Goal: Information Seeking & Learning: Understand process/instructions

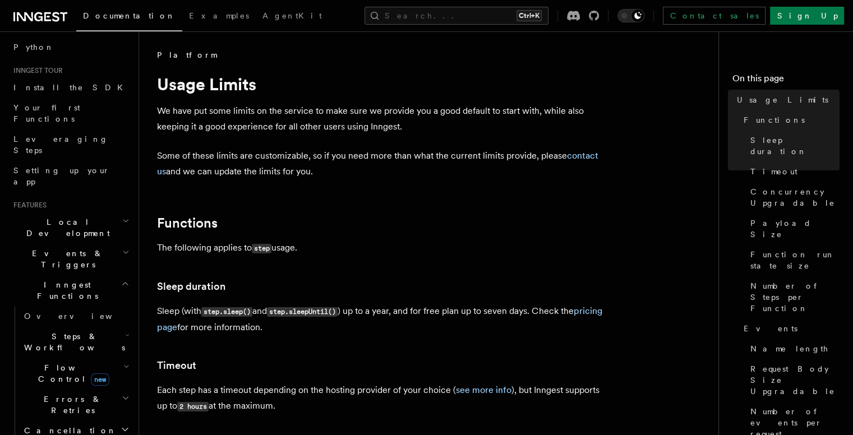
click at [95, 326] on h2 "Steps & Workflows" at bounding box center [76, 341] width 112 height 31
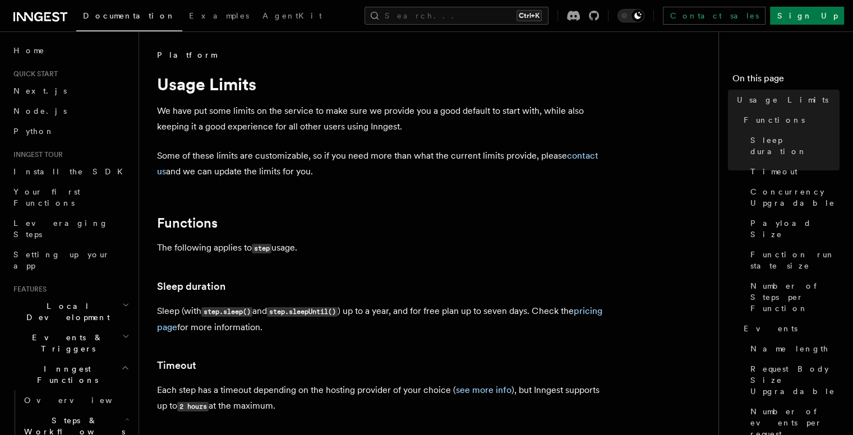
click at [62, 301] on span "Local Development" at bounding box center [65, 312] width 113 height 22
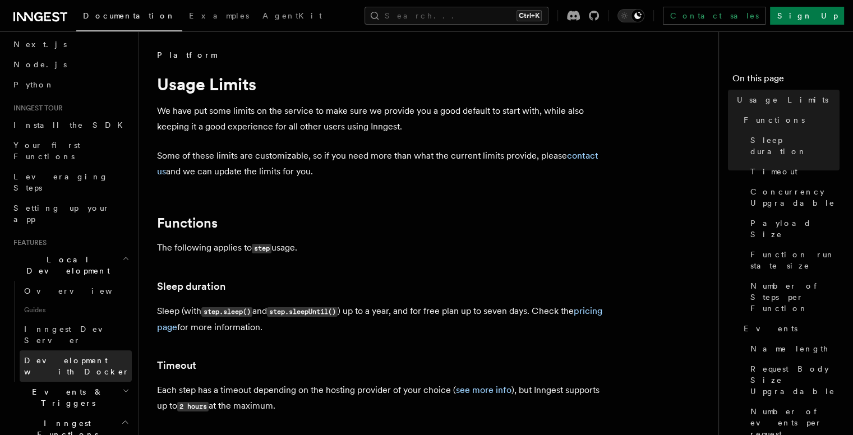
scroll to position [49, 0]
click at [50, 384] on span "Events & Triggers" at bounding box center [65, 395] width 113 height 22
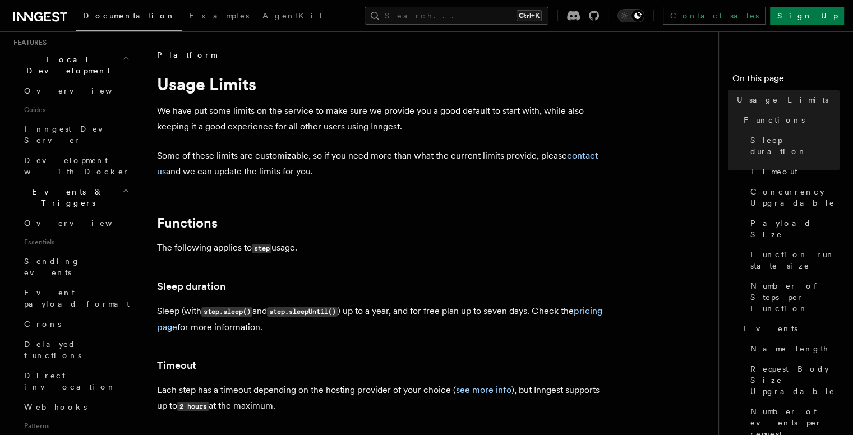
scroll to position [251, 0]
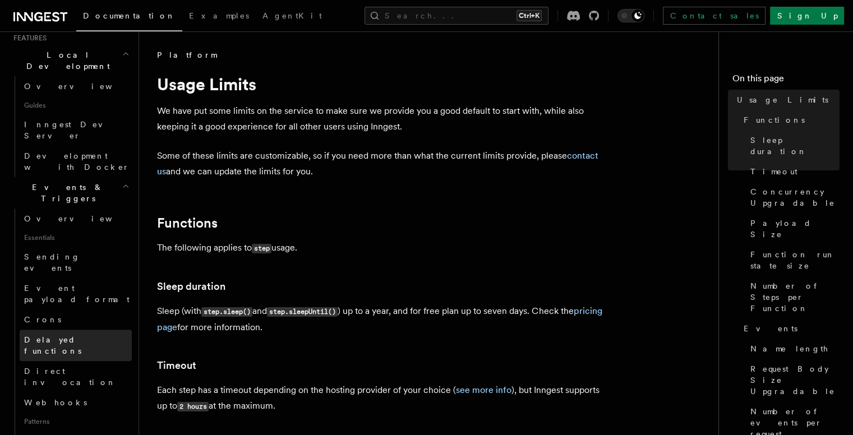
click at [56, 335] on span "Delayed functions" at bounding box center [52, 345] width 57 height 20
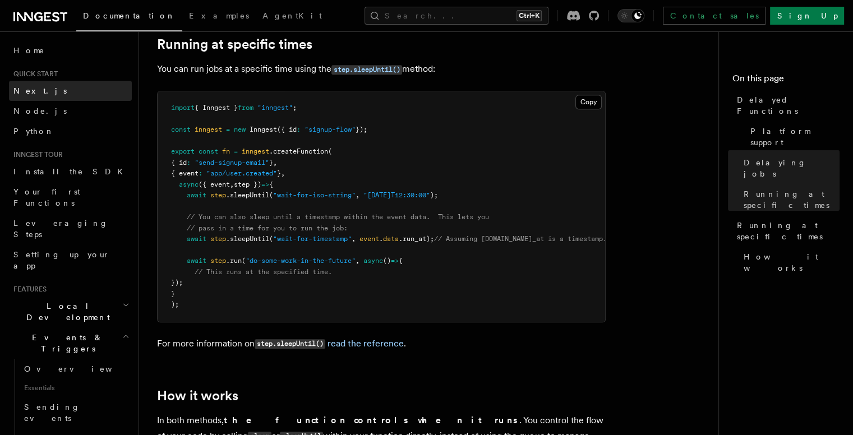
click at [43, 89] on link "Next.js" at bounding box center [70, 91] width 123 height 20
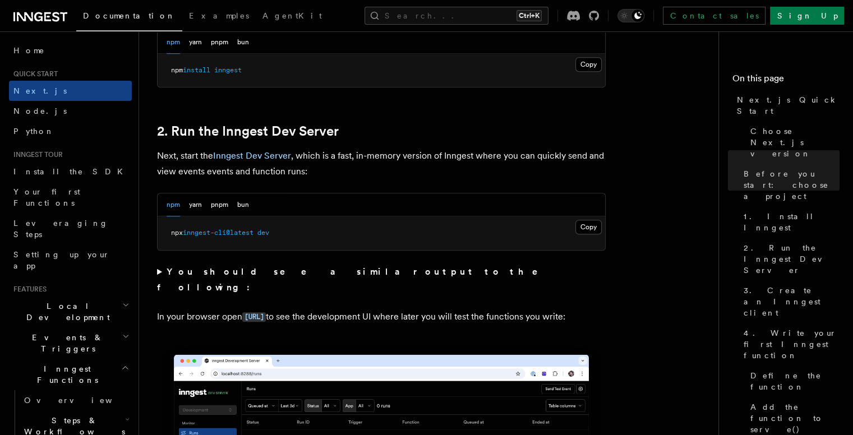
scroll to position [709, 0]
click at [580, 227] on button "Copy Copied" at bounding box center [588, 227] width 26 height 15
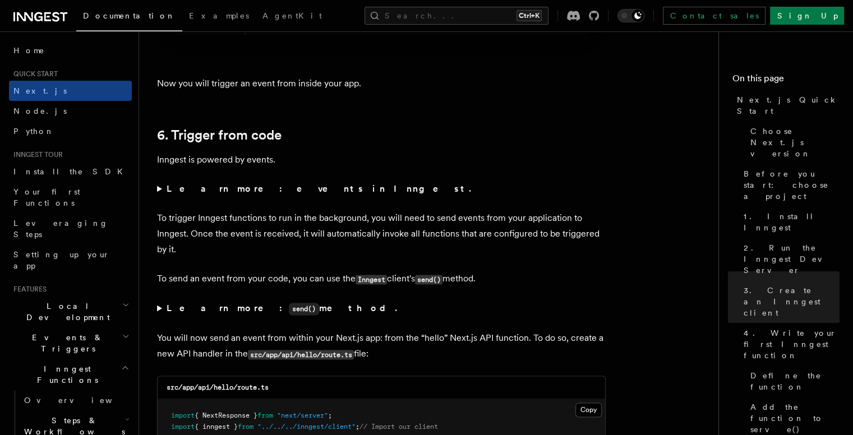
scroll to position [5594, 0]
click at [160, 188] on summary "Learn more: events in Inngest." at bounding box center [381, 189] width 449 height 16
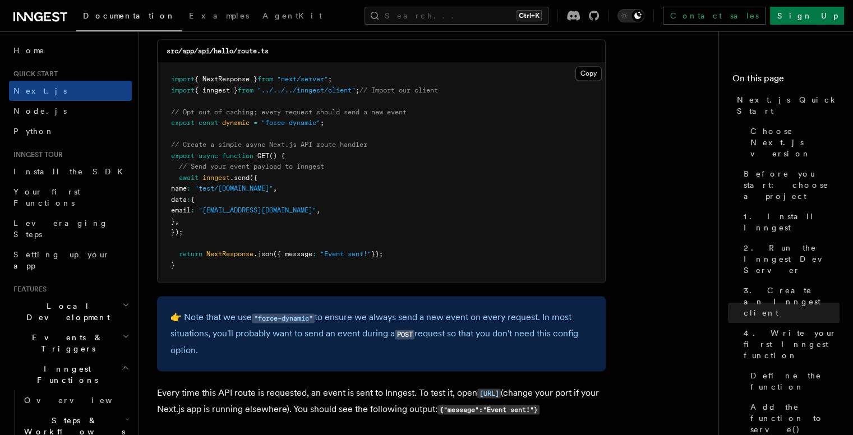
scroll to position [6045, 0]
